Goal: Task Accomplishment & Management: Complete application form

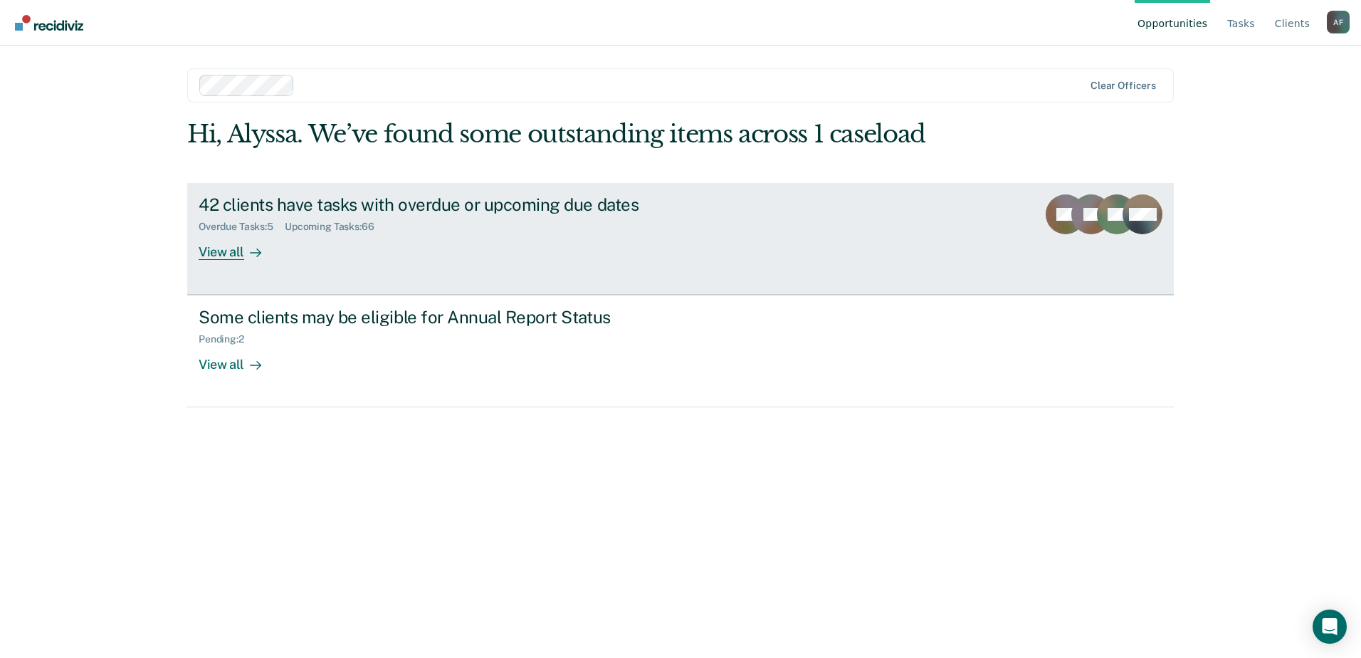
click at [627, 225] on div "Overdue Tasks : 5 Upcoming Tasks : 66" at bounding box center [449, 224] width 500 height 18
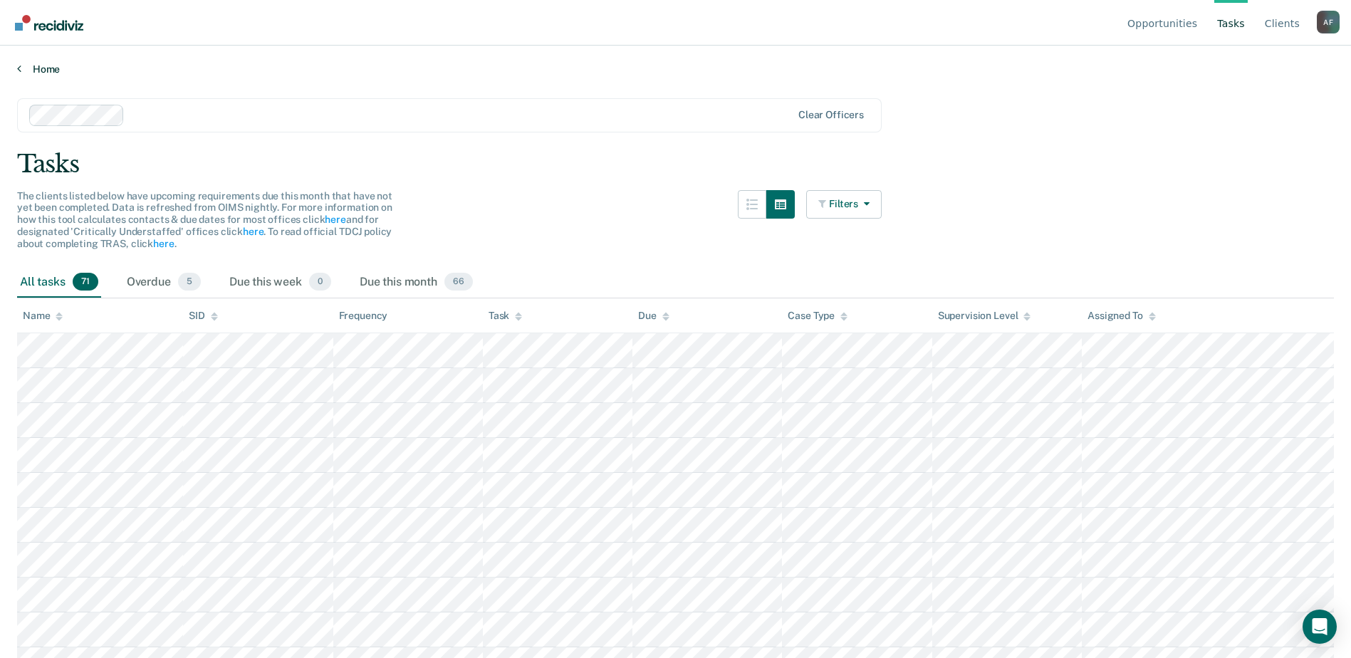
click at [25, 71] on link "Home" at bounding box center [675, 69] width 1316 height 13
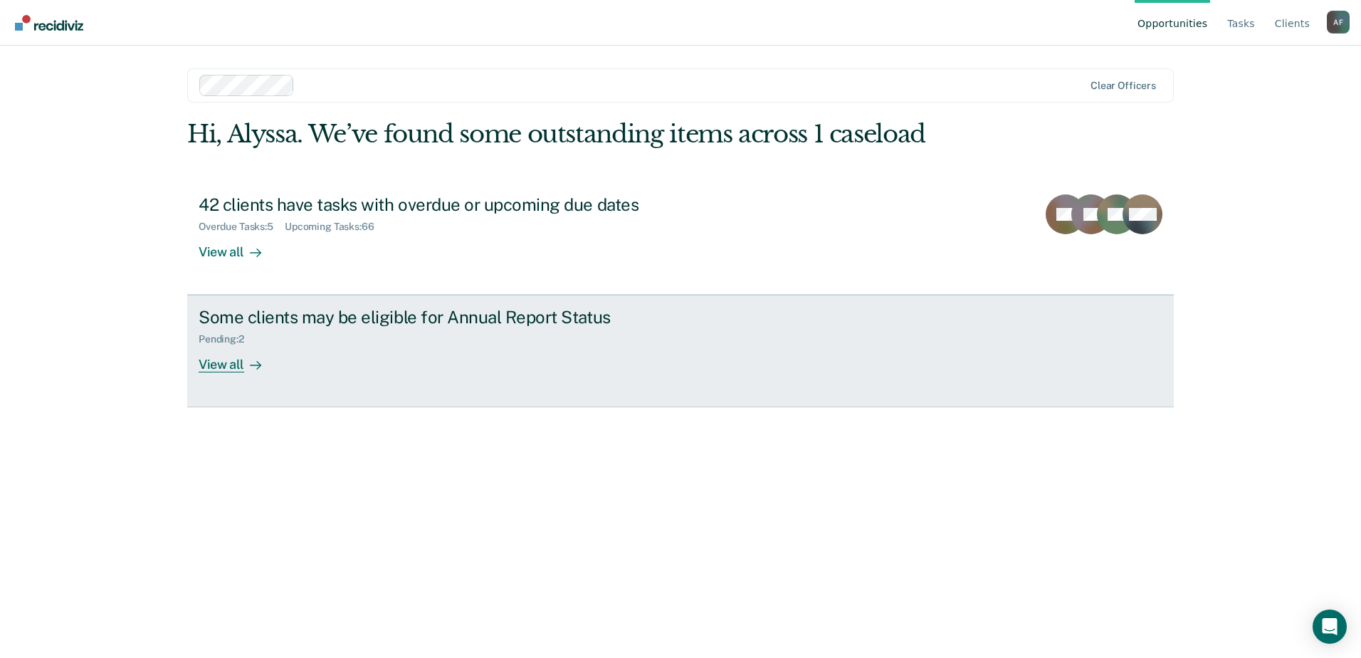
click at [437, 356] on div "Some clients may be eligible for Annual Report Status Pending : 2 View all" at bounding box center [466, 339] width 534 height 65
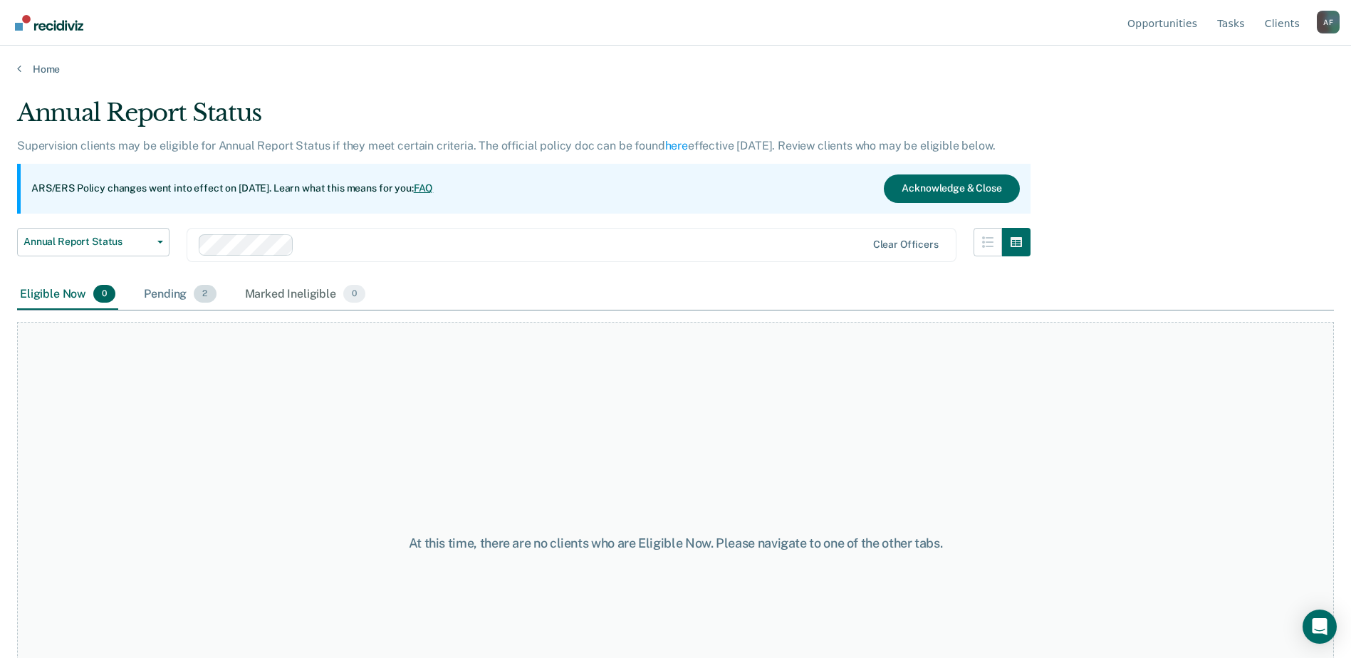
click at [167, 295] on div "Pending 2" at bounding box center [180, 294] width 78 height 31
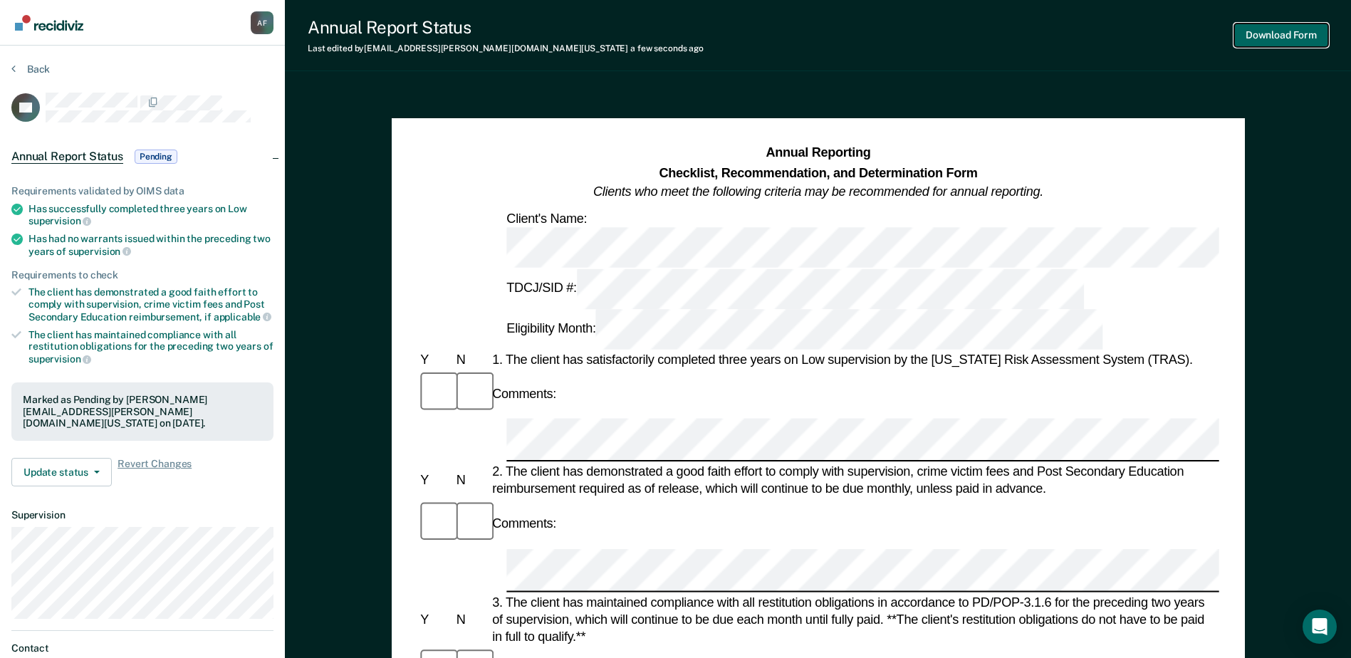
click at [1259, 43] on button "Download Form" at bounding box center [1281, 34] width 94 height 23
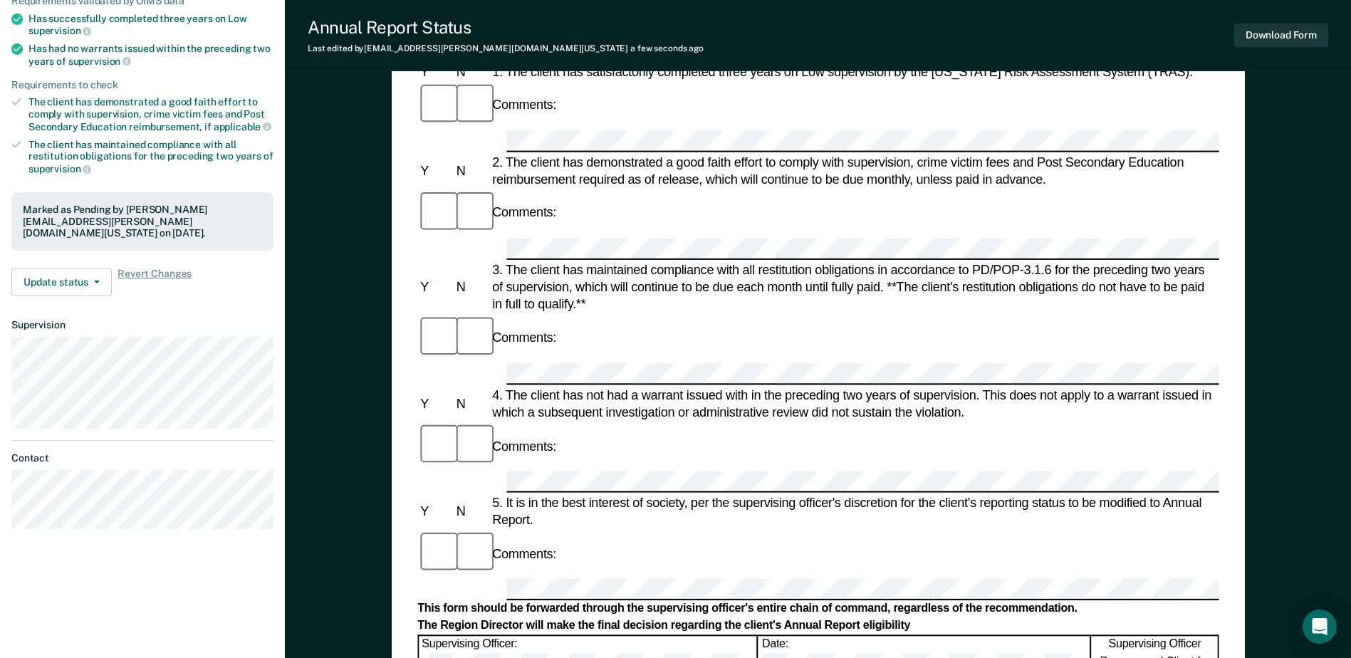
scroll to position [214, 0]
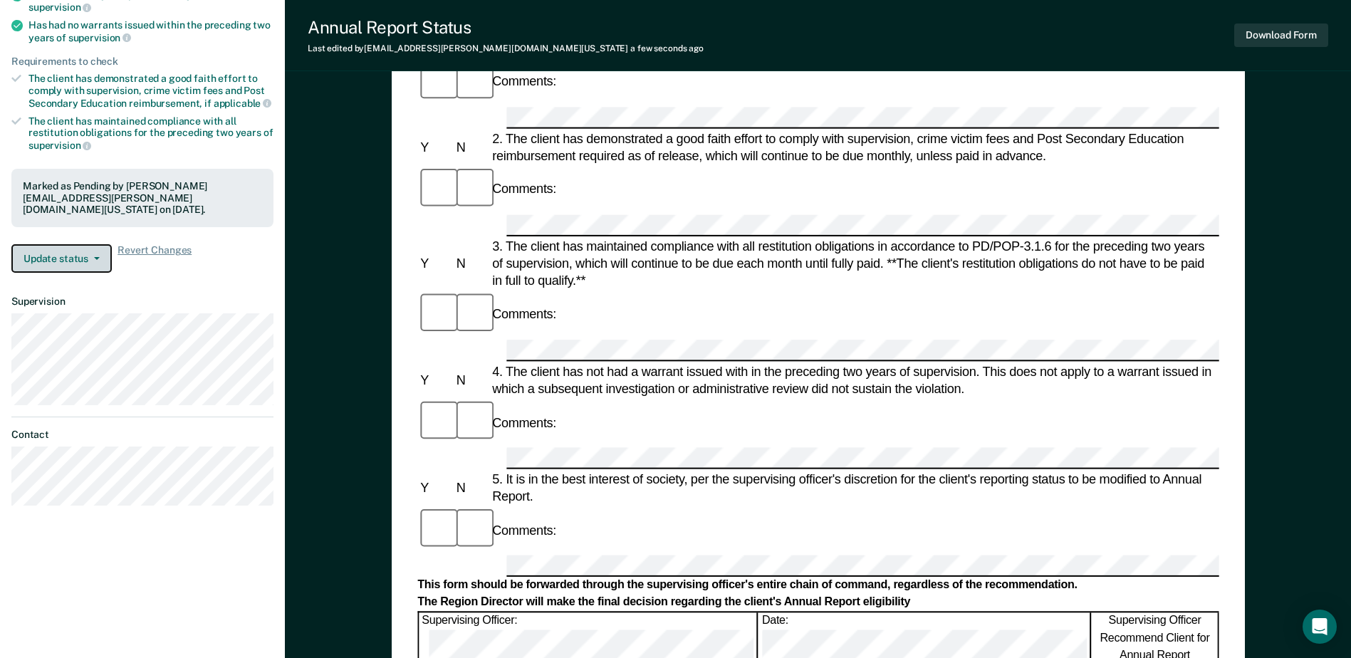
click at [95, 257] on icon "button" at bounding box center [97, 258] width 6 height 3
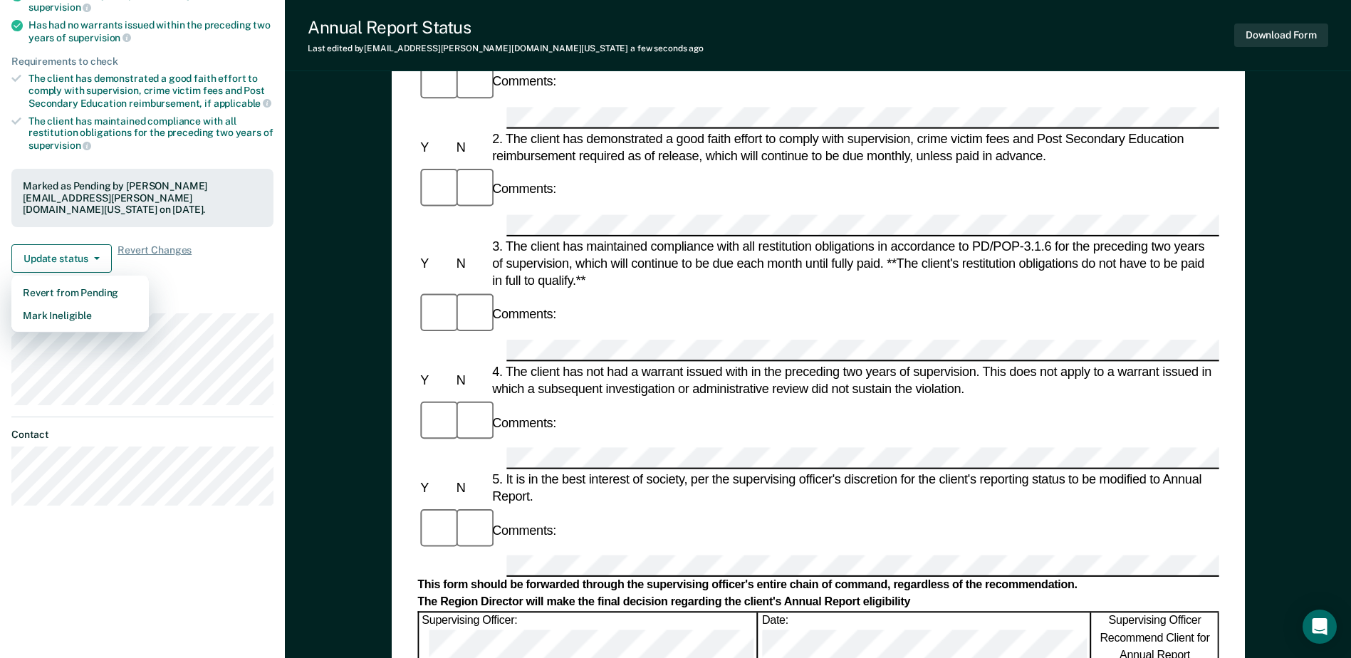
click at [217, 296] on dl "Supervision" at bounding box center [142, 349] width 262 height 109
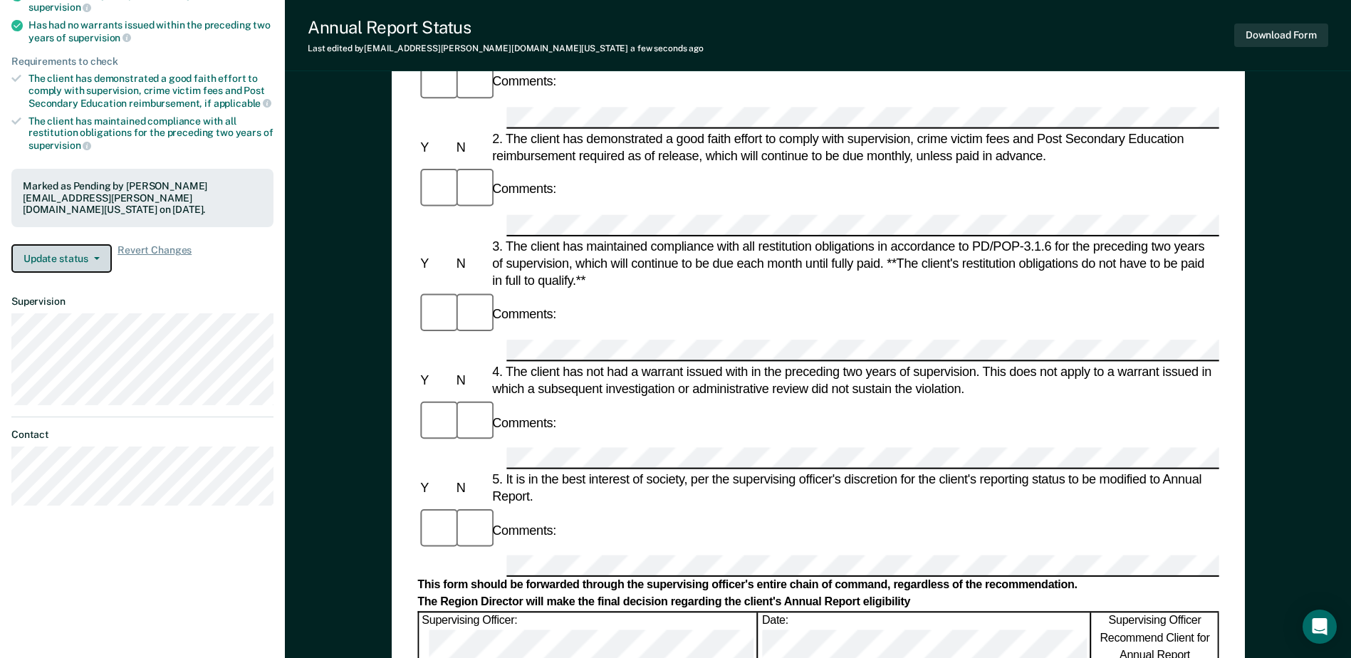
click at [94, 257] on icon "button" at bounding box center [97, 258] width 6 height 3
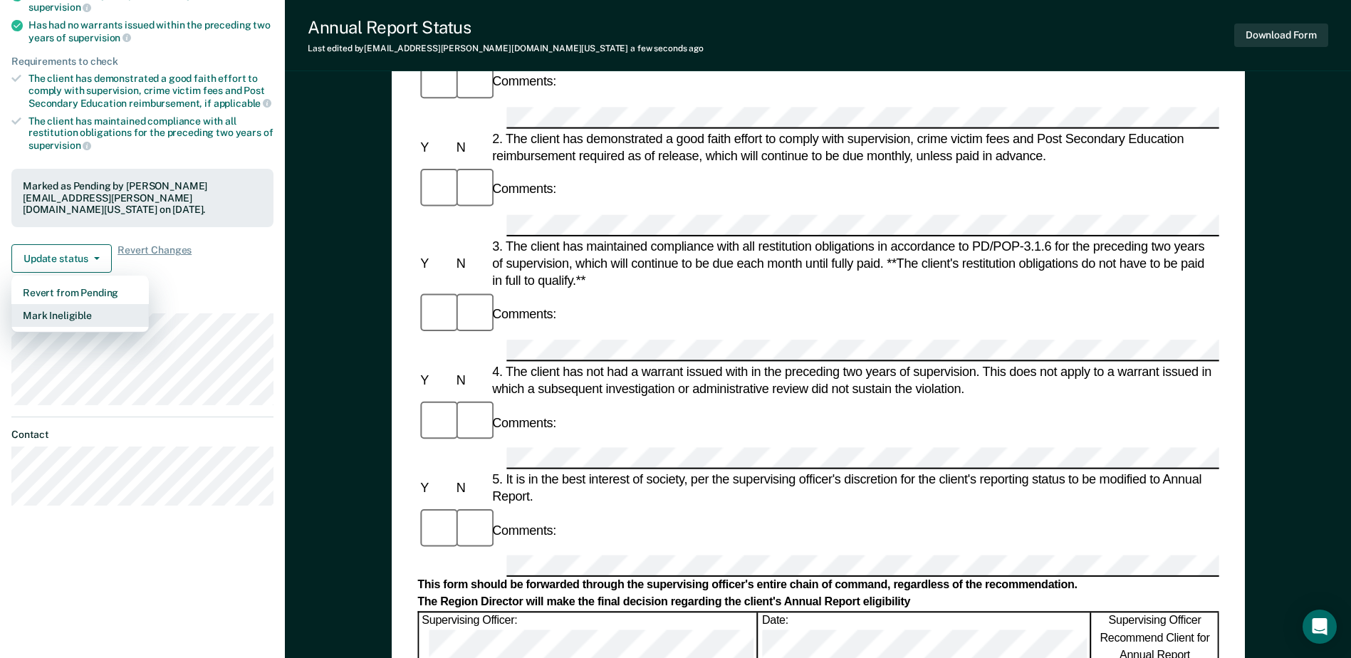
click at [95, 304] on button "Mark Ineligible" at bounding box center [79, 315] width 137 height 23
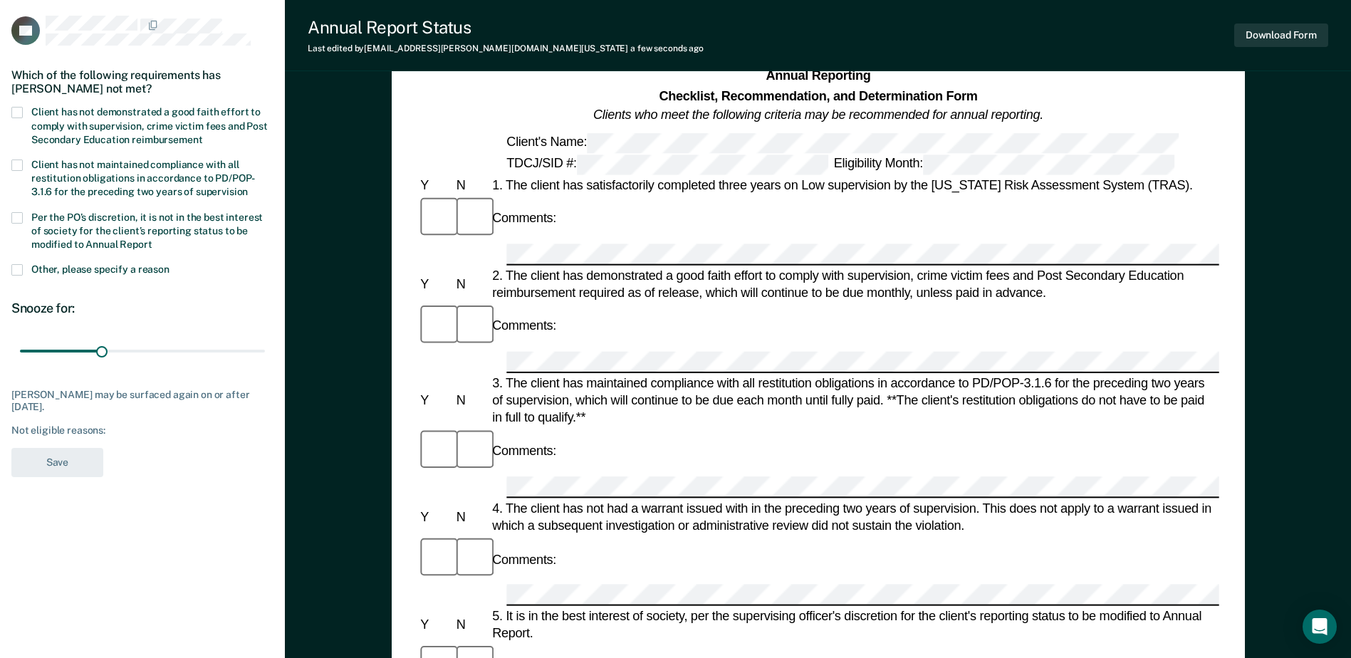
scroll to position [71, 0]
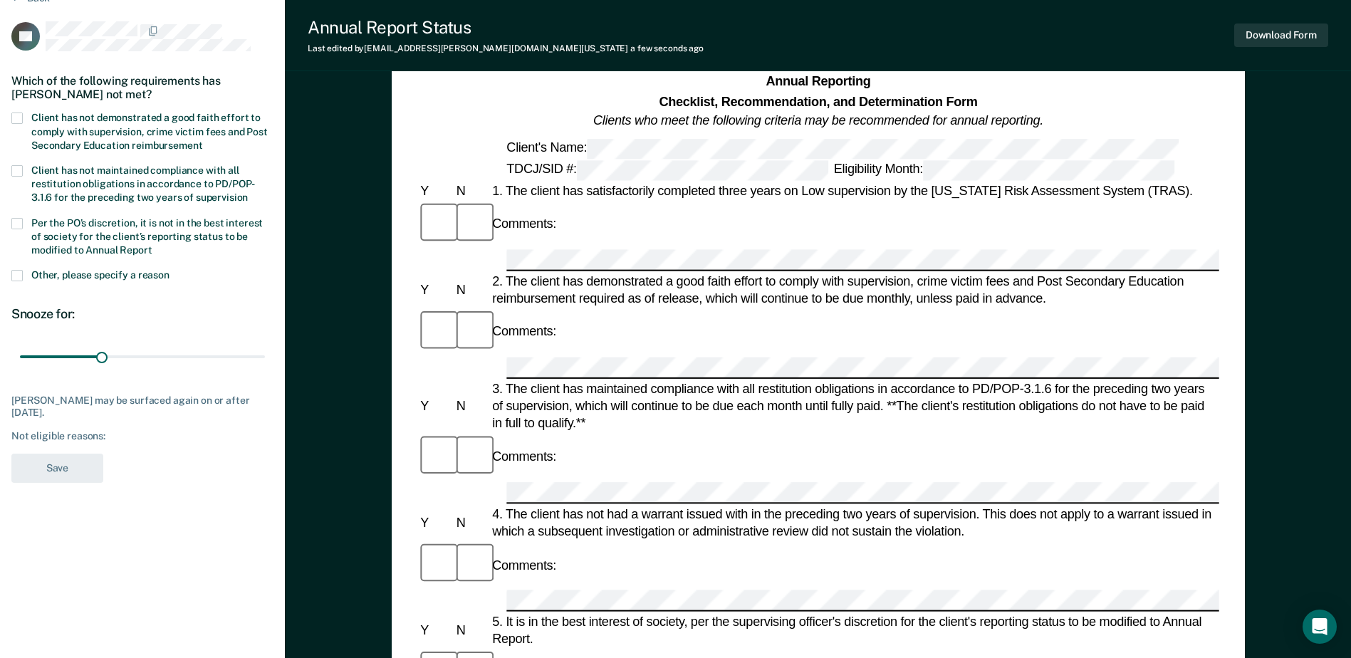
click at [18, 219] on span at bounding box center [16, 223] width 11 height 11
click at [152, 245] on input "Per the PO’s discretion, it is not in the best interest of society for the clie…" at bounding box center [152, 245] width 0 height 0
click at [80, 458] on button "Save" at bounding box center [57, 468] width 92 height 29
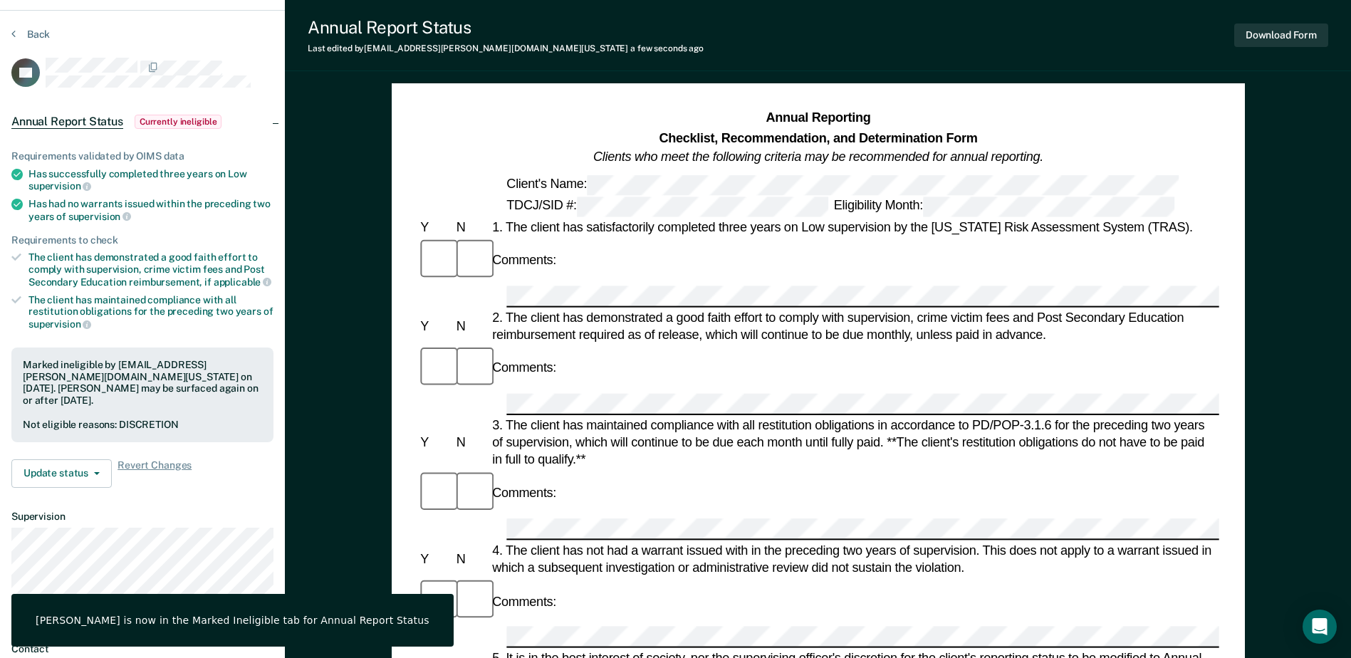
scroll to position [0, 0]
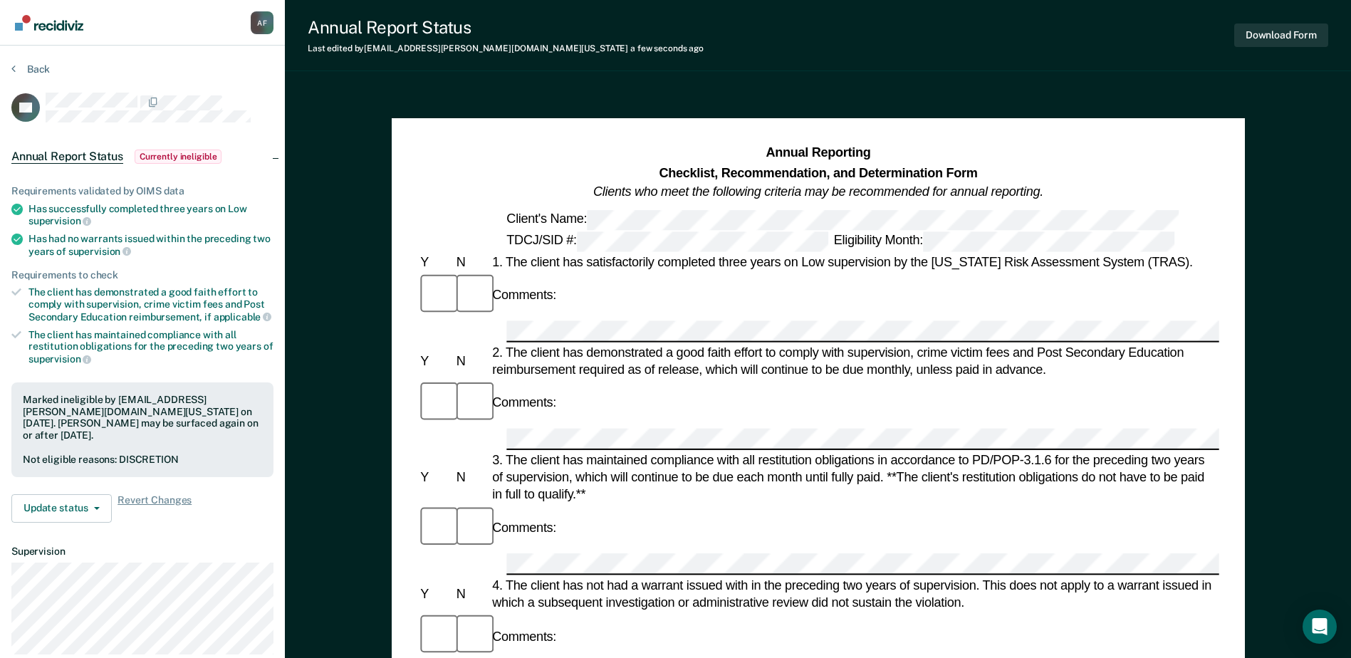
click at [28, 61] on section "Back RV Annual Report Status Currently ineligible Requirements validated by OIM…" at bounding box center [142, 415] width 285 height 738
click at [28, 68] on button "Back" at bounding box center [30, 69] width 38 height 13
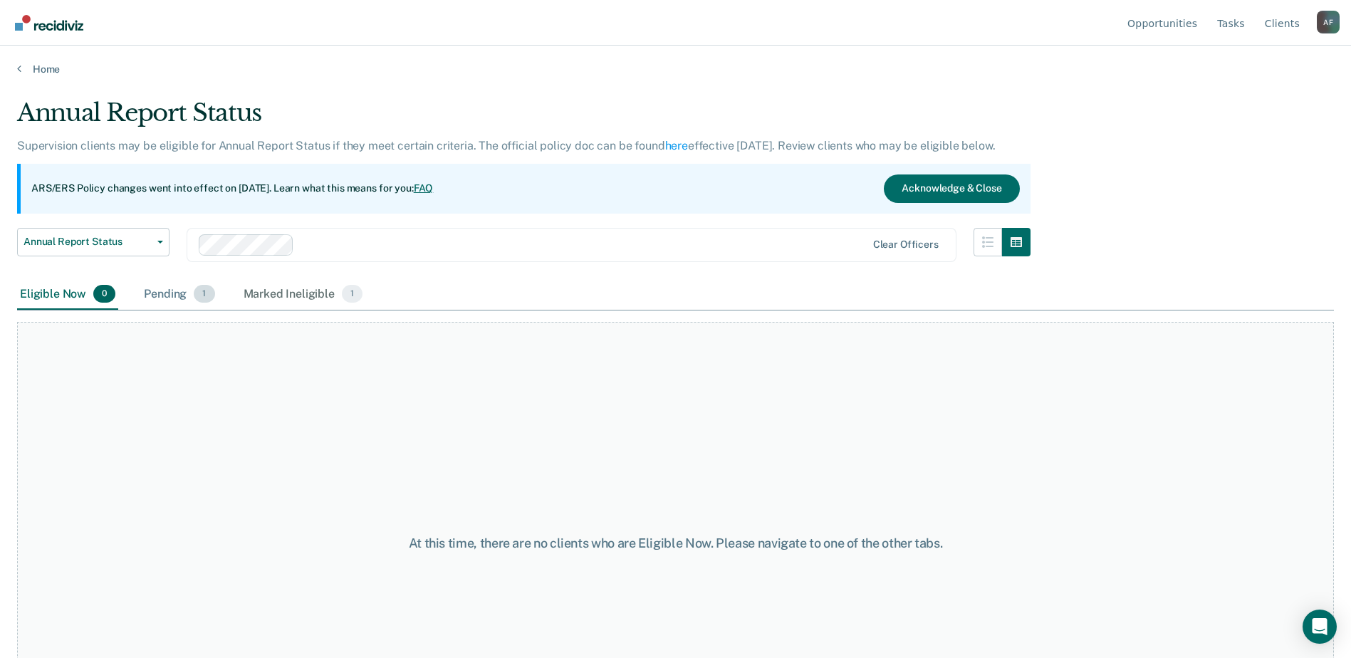
click at [188, 292] on div "Pending 1" at bounding box center [179, 294] width 76 height 31
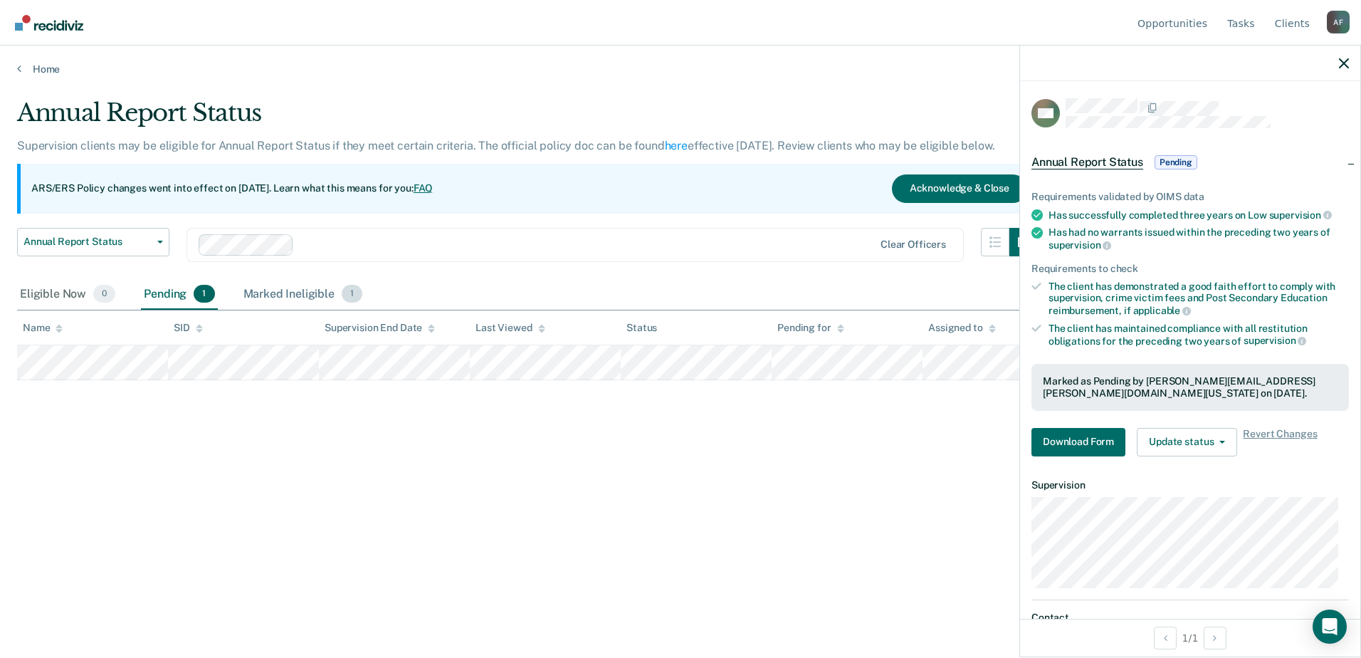
click at [267, 293] on div "Marked Ineligible 1" at bounding box center [303, 294] width 125 height 31
click at [172, 298] on div "Pending 1" at bounding box center [179, 294] width 76 height 31
click at [1101, 436] on button "Download Form" at bounding box center [1079, 442] width 94 height 28
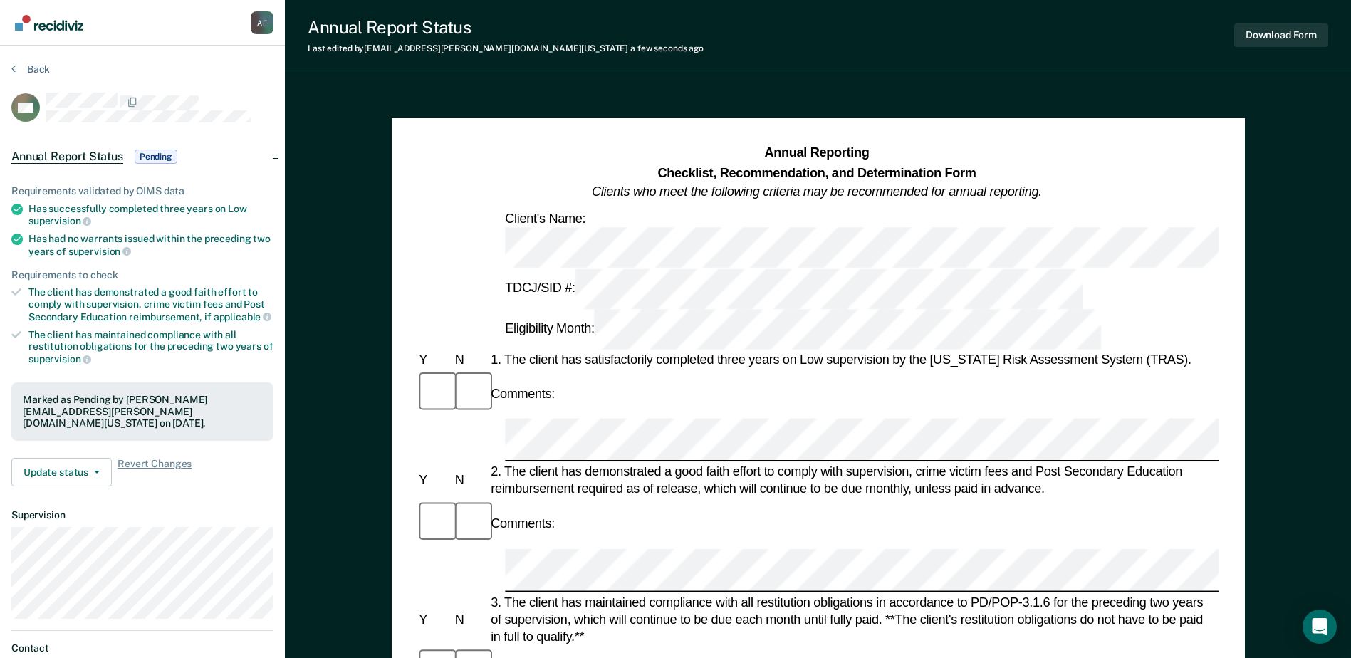
scroll to position [71, 0]
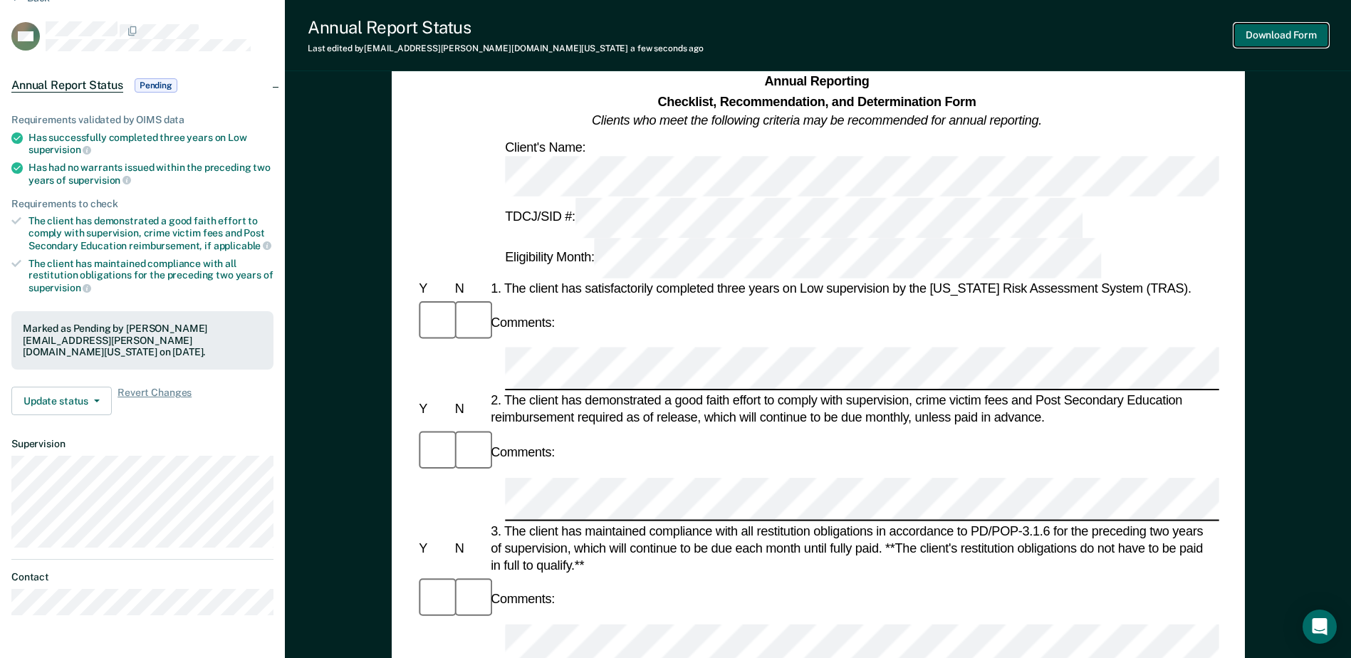
click at [1291, 28] on button "Download Form" at bounding box center [1281, 34] width 94 height 23
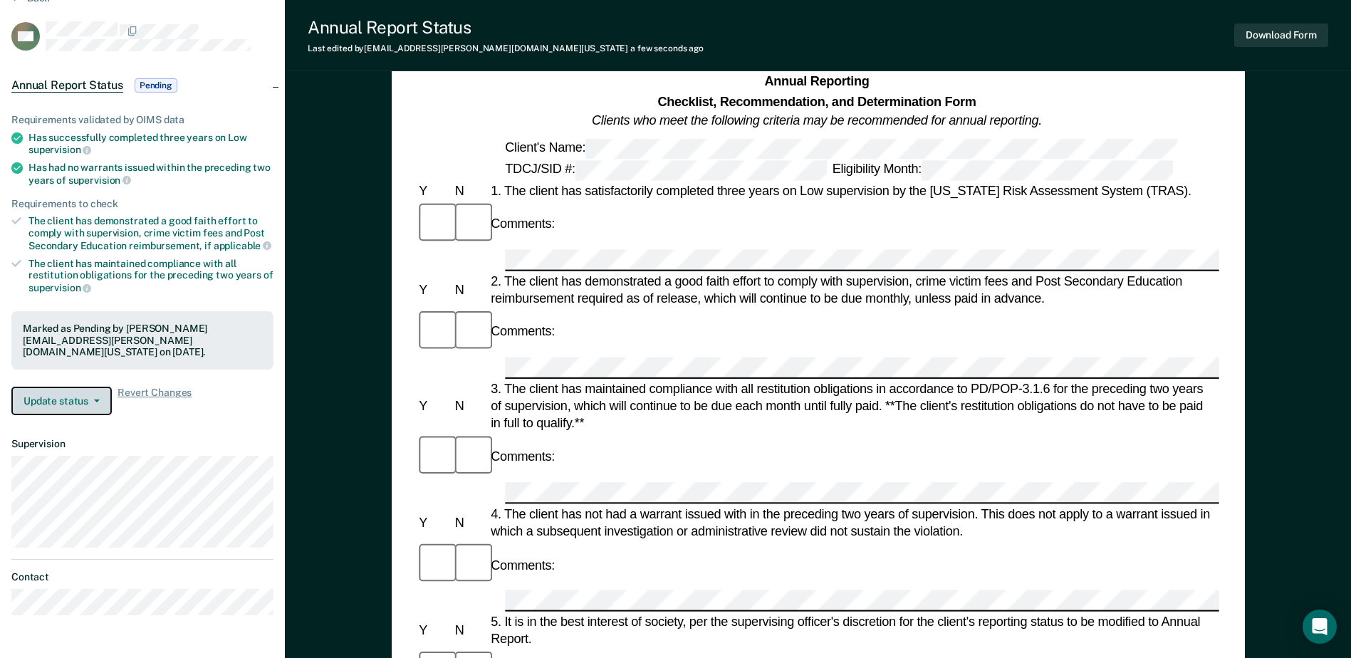
click at [93, 390] on button "Update status" at bounding box center [61, 401] width 100 height 28
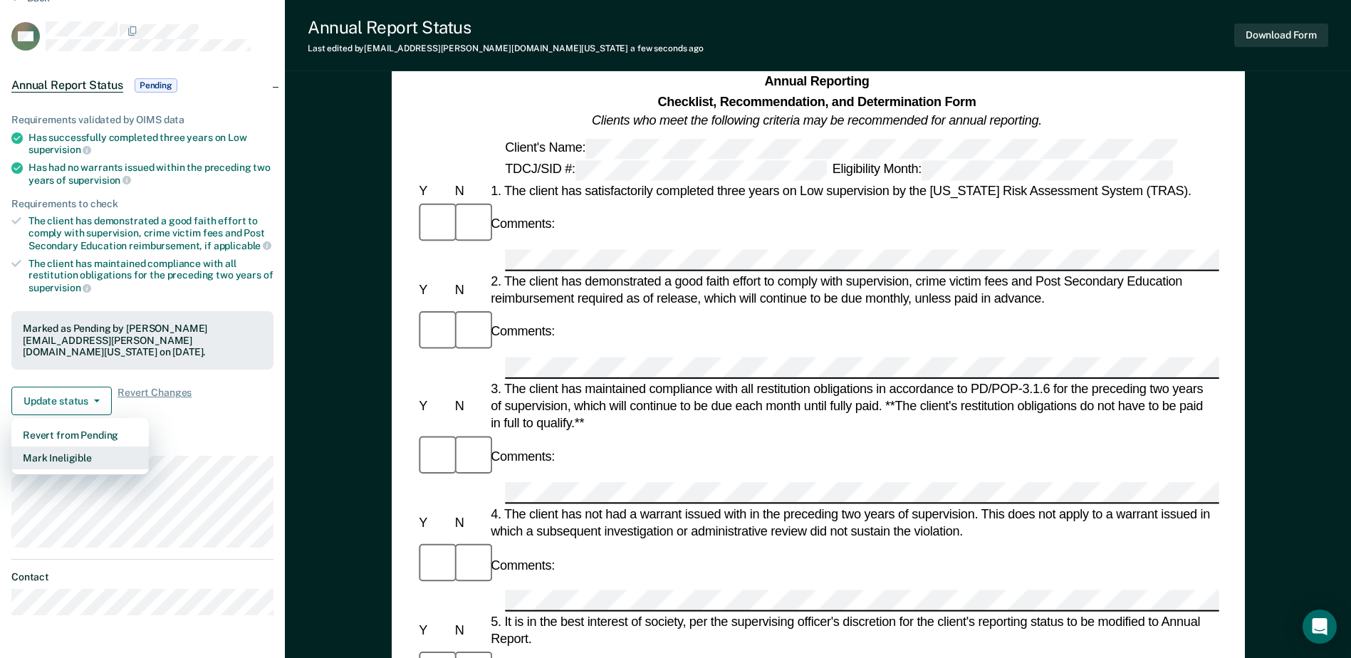
click at [76, 446] on button "Mark Ineligible" at bounding box center [79, 457] width 137 height 23
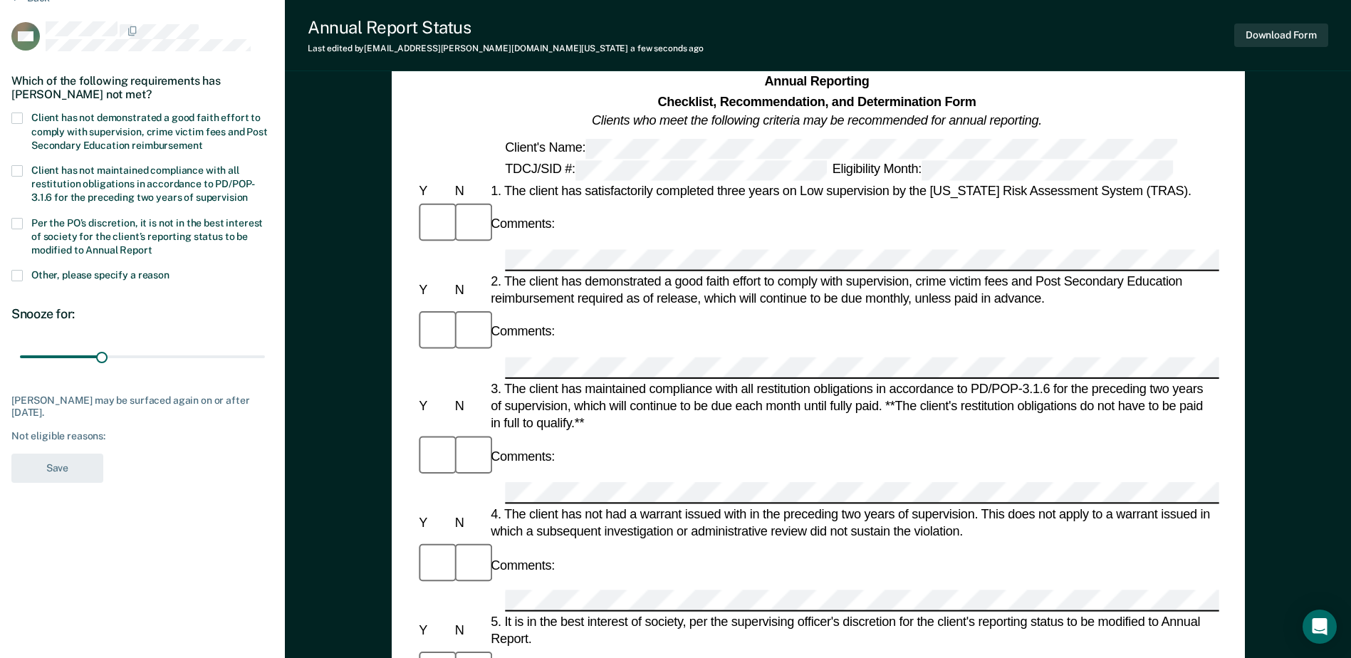
click at [18, 221] on span at bounding box center [16, 223] width 11 height 11
click at [152, 245] on input "Per the PO’s discretion, it is not in the best interest of society for the clie…" at bounding box center [152, 245] width 0 height 0
drag, startPoint x: 44, startPoint y: 356, endPoint x: 83, endPoint y: 360, distance: 38.6
type input "90"
click at [83, 360] on input "range" at bounding box center [142, 357] width 245 height 25
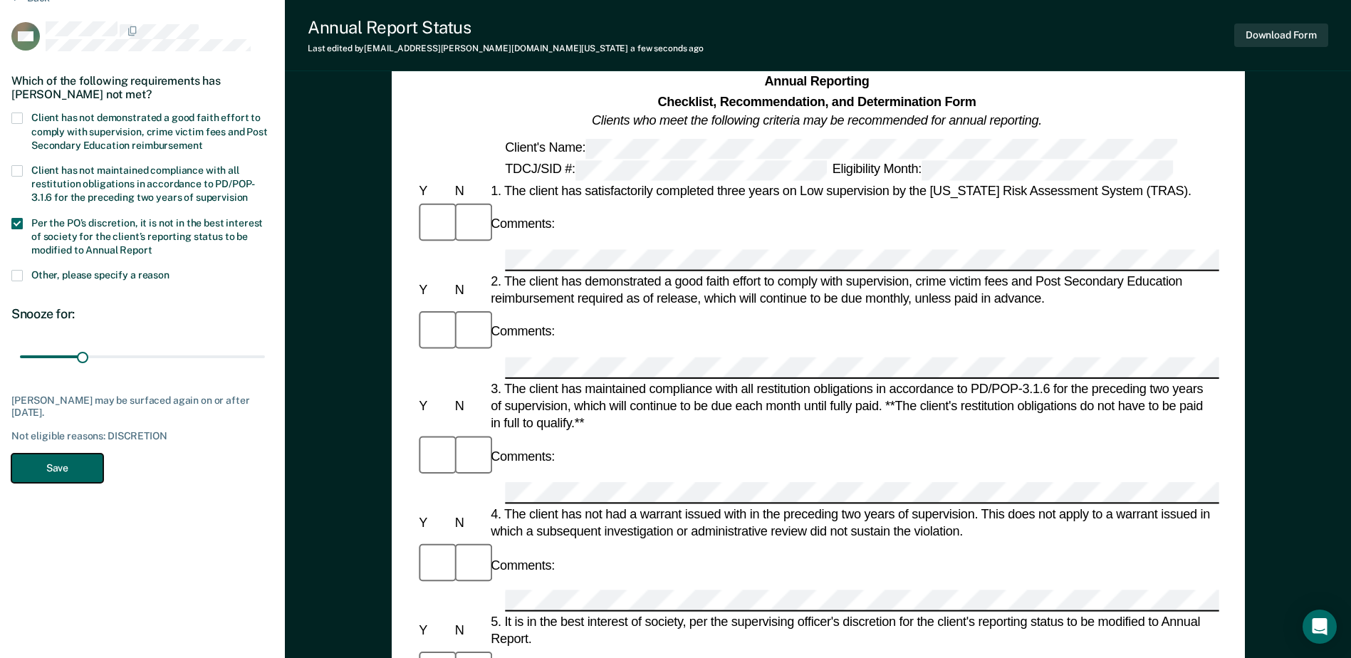
click at [79, 468] on button "Save" at bounding box center [57, 468] width 92 height 29
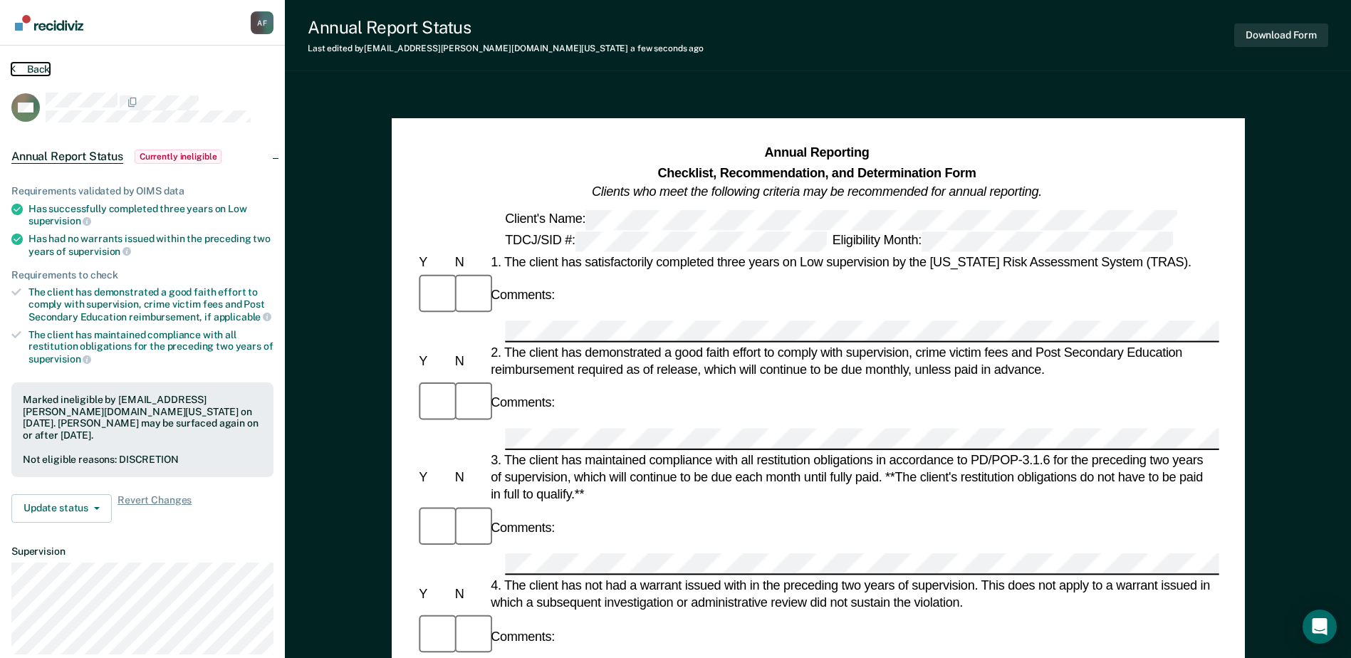
click at [47, 68] on button "Back" at bounding box center [30, 69] width 38 height 13
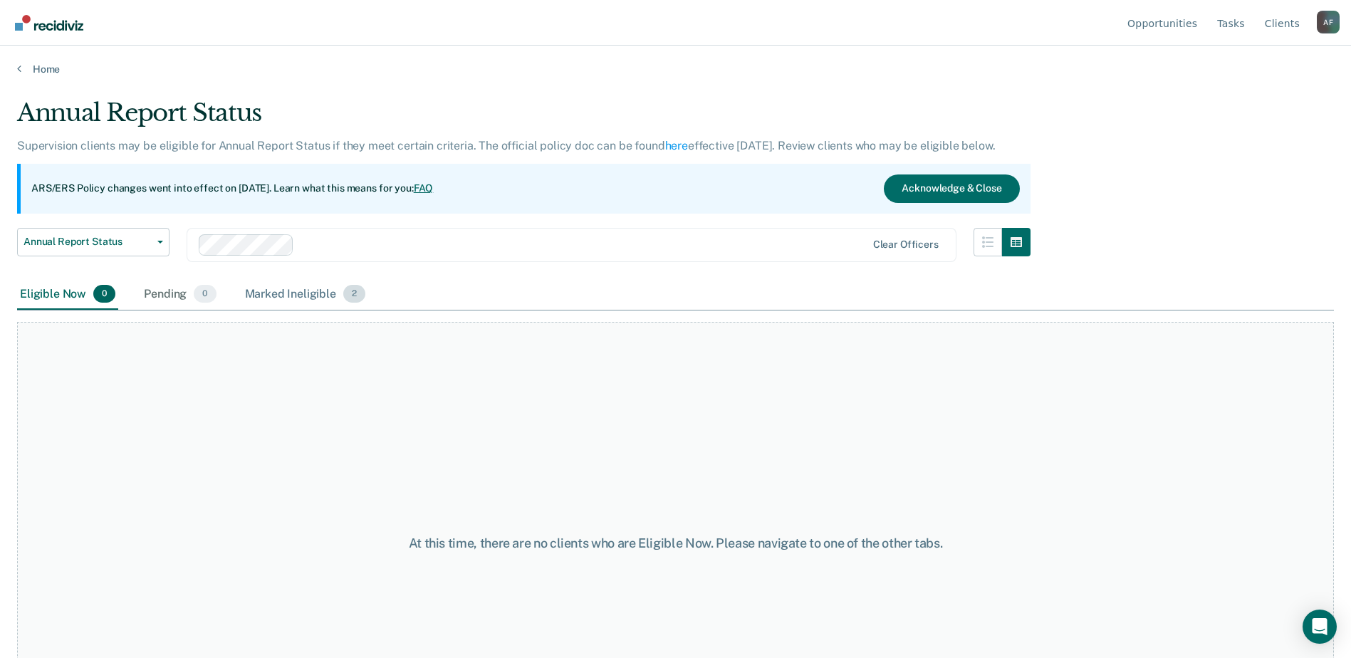
click at [328, 293] on div "Marked Ineligible 2" at bounding box center [305, 294] width 127 height 31
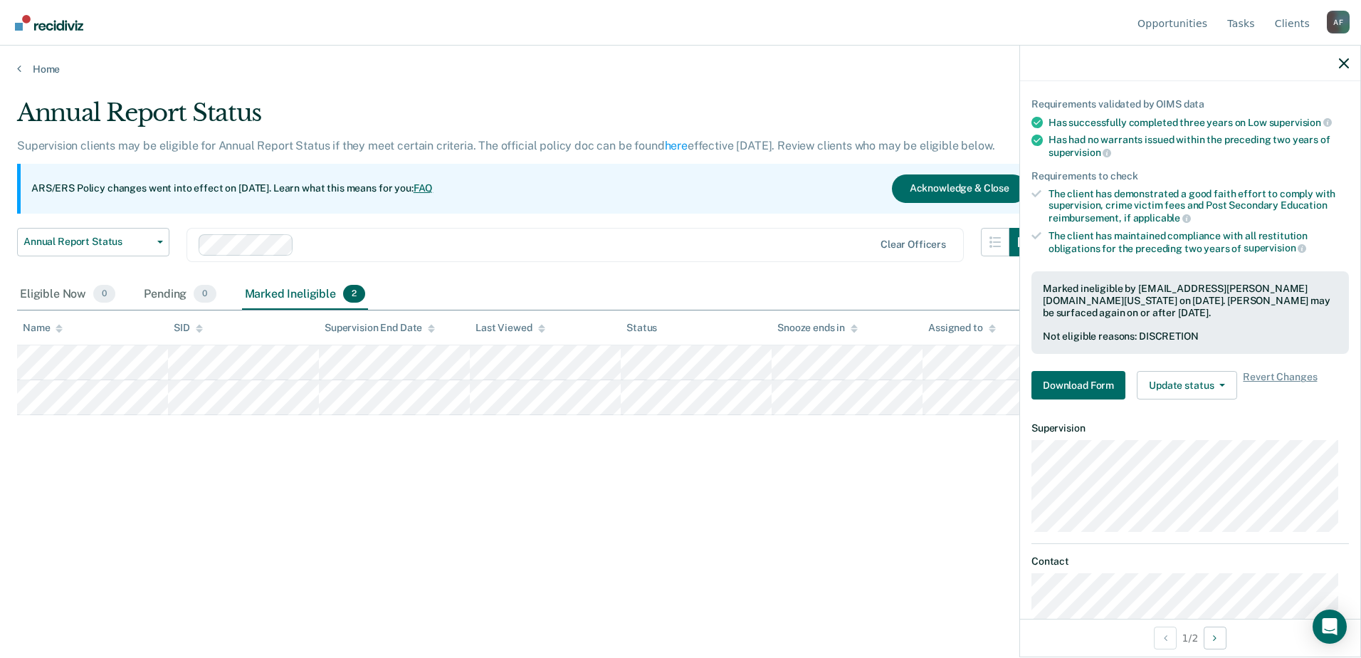
scroll to position [133, 0]
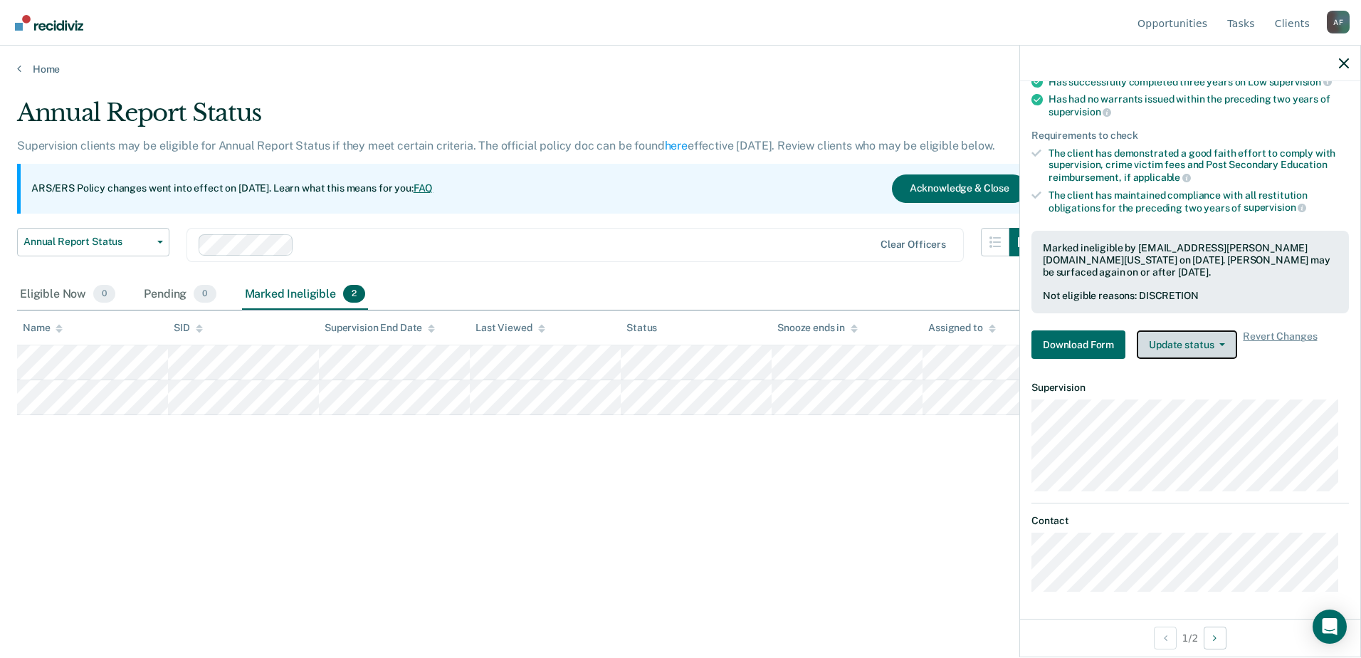
click at [1219, 337] on button "Update status" at bounding box center [1187, 344] width 100 height 28
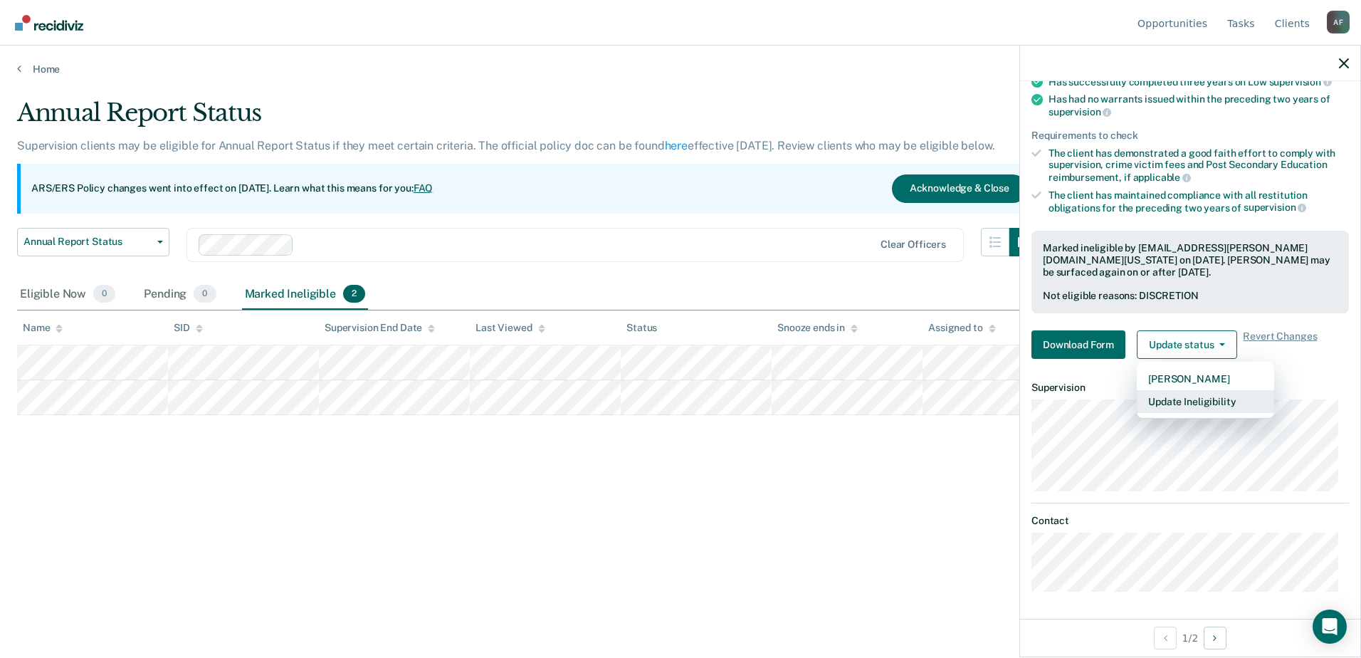
click at [1205, 400] on button "Update Ineligibility" at bounding box center [1205, 401] width 137 height 23
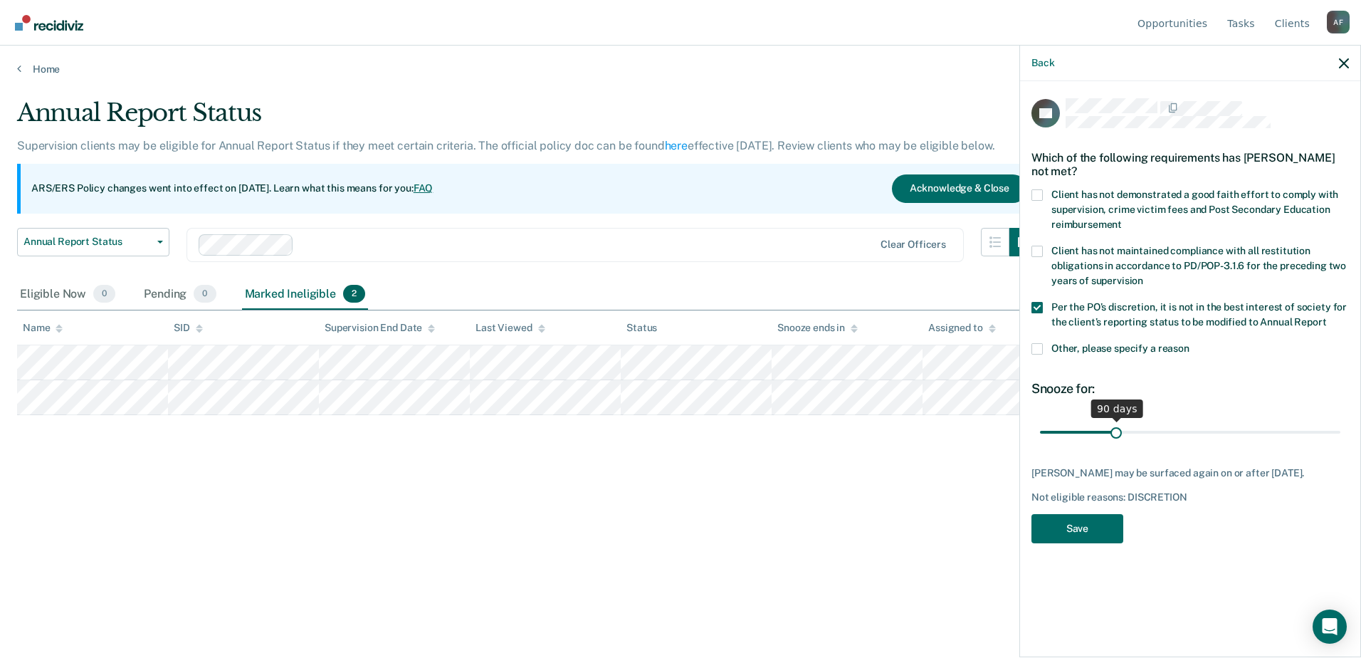
drag, startPoint x: 1071, startPoint y: 430, endPoint x: 1116, endPoint y: 432, distance: 44.9
type input "90"
click at [1116, 432] on input "range" at bounding box center [1190, 431] width 300 height 25
click at [1072, 529] on button "Save" at bounding box center [1078, 528] width 92 height 29
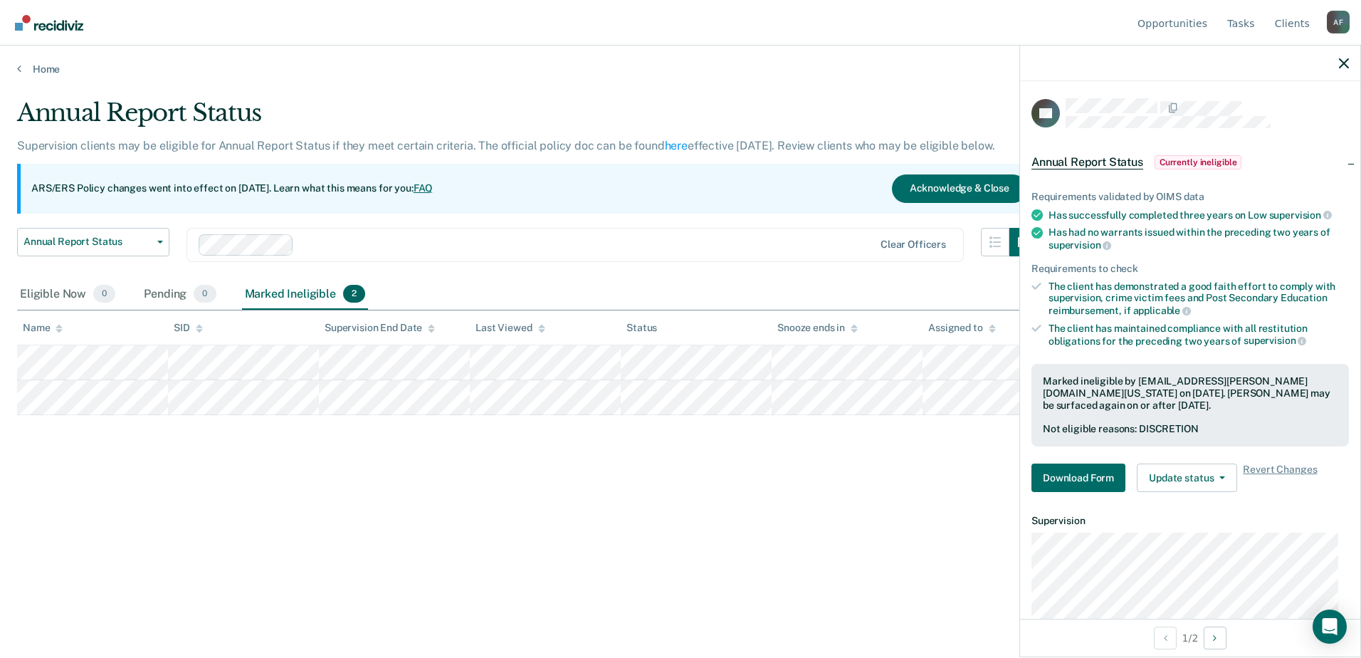
click at [1351, 60] on div at bounding box center [1190, 64] width 340 height 36
click at [1346, 61] on icon "button" at bounding box center [1344, 63] width 10 height 10
